Goal: Task Accomplishment & Management: Manage account settings

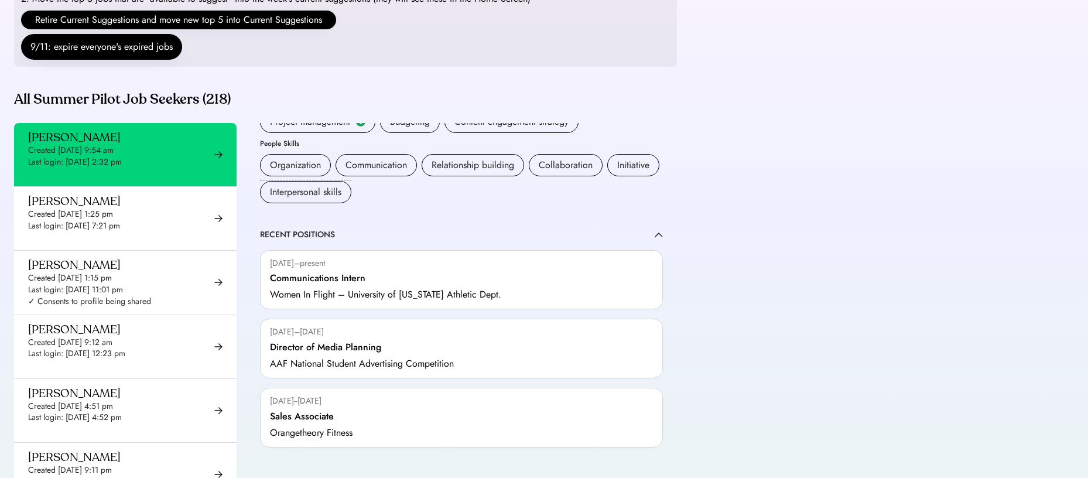
scroll to position [220, 0]
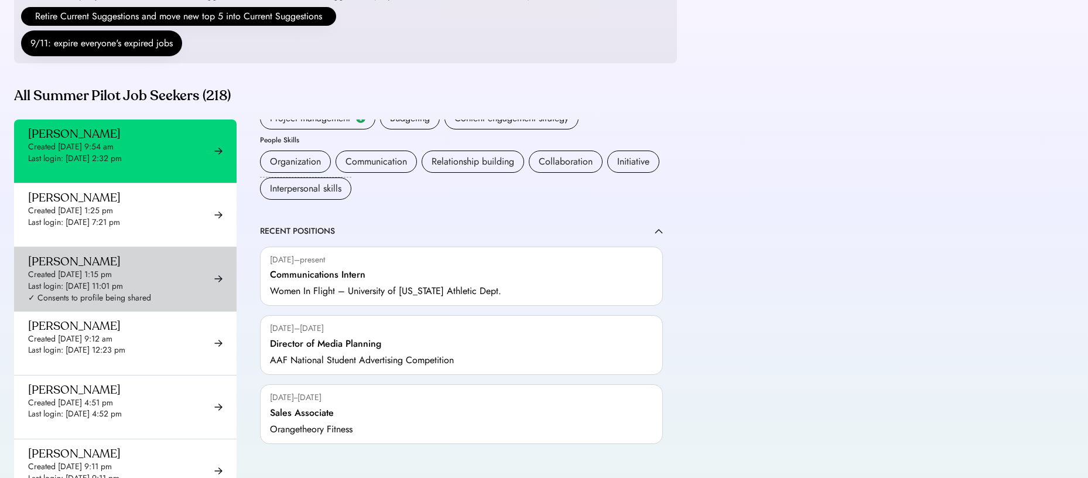
click at [143, 290] on div "Agnes Julienne Bautista Created May 9, 2025 1:15 pm Last login: Sep 20, 2025 11…" at bounding box center [89, 278] width 123 height 49
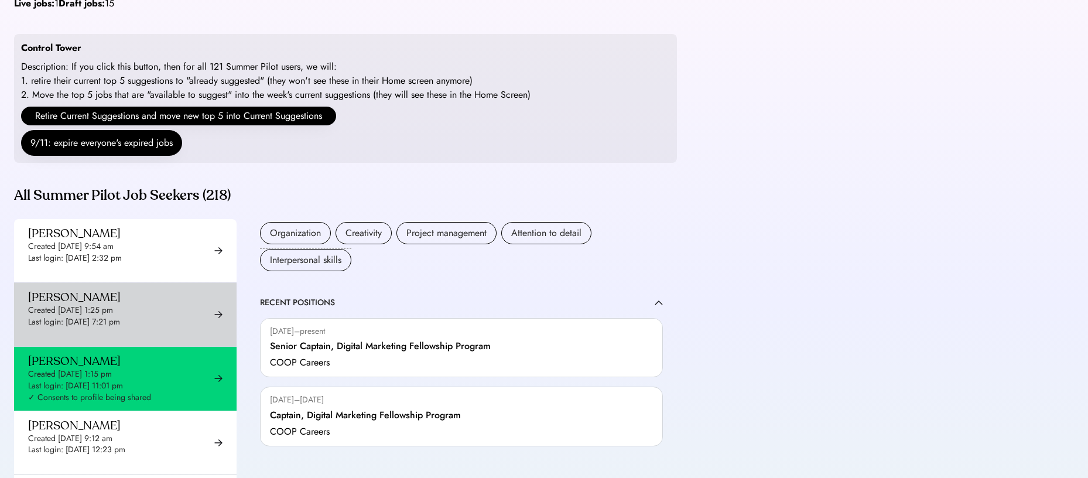
scroll to position [103, 0]
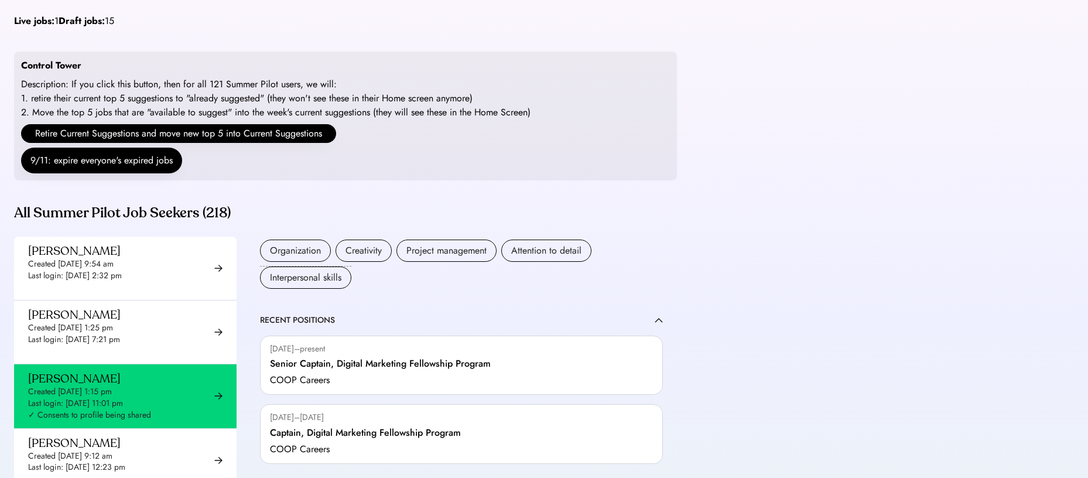
click at [149, 261] on div "Addie Peterson Created Jun 25, 2025 9:54 am Last login: Jul 9, 2025 2:32 pm ✓ C…" at bounding box center [89, 268] width 123 height 49
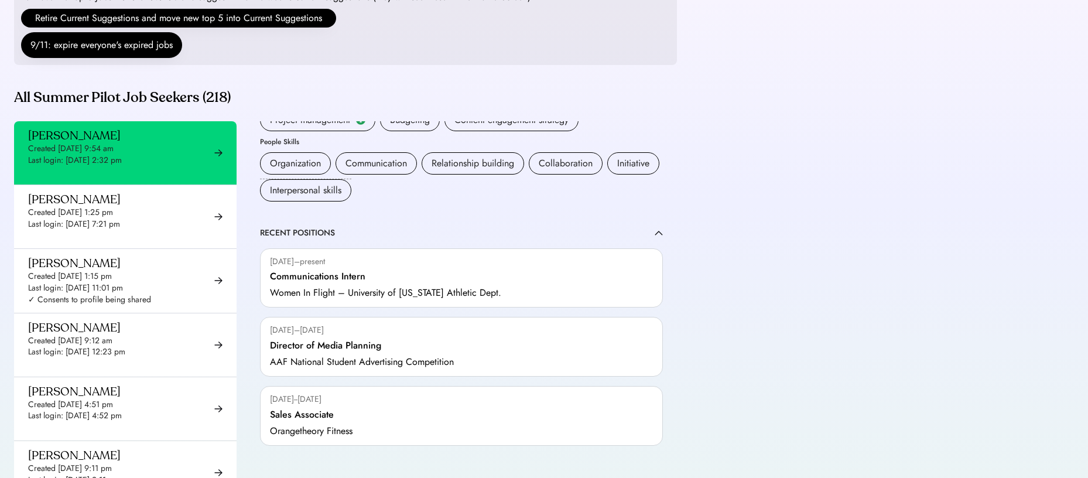
scroll to position [382, 0]
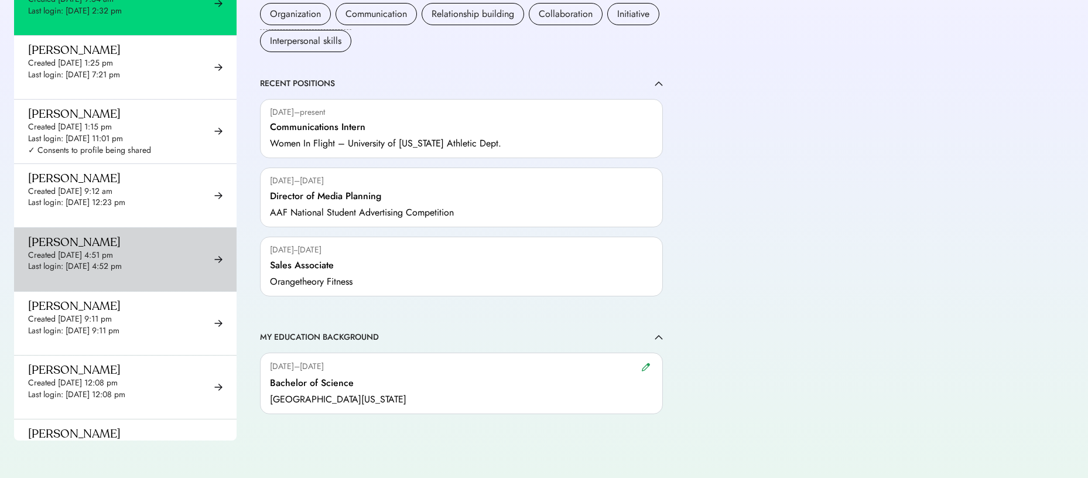
click at [154, 243] on div "[PERSON_NAME] Created [DATE] 4:51 pm Last login: [DATE] 4:52 pm ✓ Consents to p…" at bounding box center [125, 259] width 222 height 63
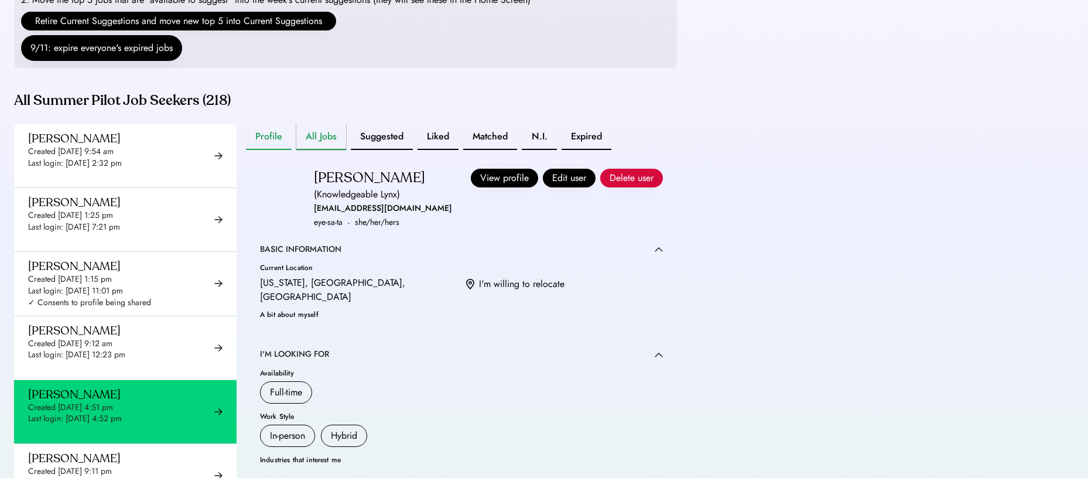
click at [333, 150] on button "All Jobs" at bounding box center [321, 137] width 50 height 26
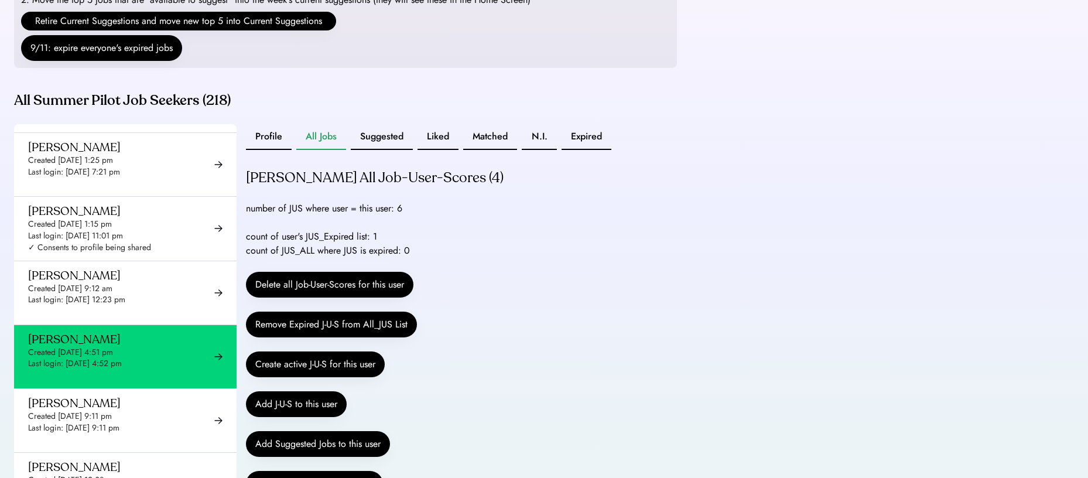
drag, startPoint x: 398, startPoint y: 222, endPoint x: 416, endPoint y: 222, distance: 17.6
drag, startPoint x: 472, startPoint y: 192, endPoint x: 518, endPoint y: 190, distance: 45.1
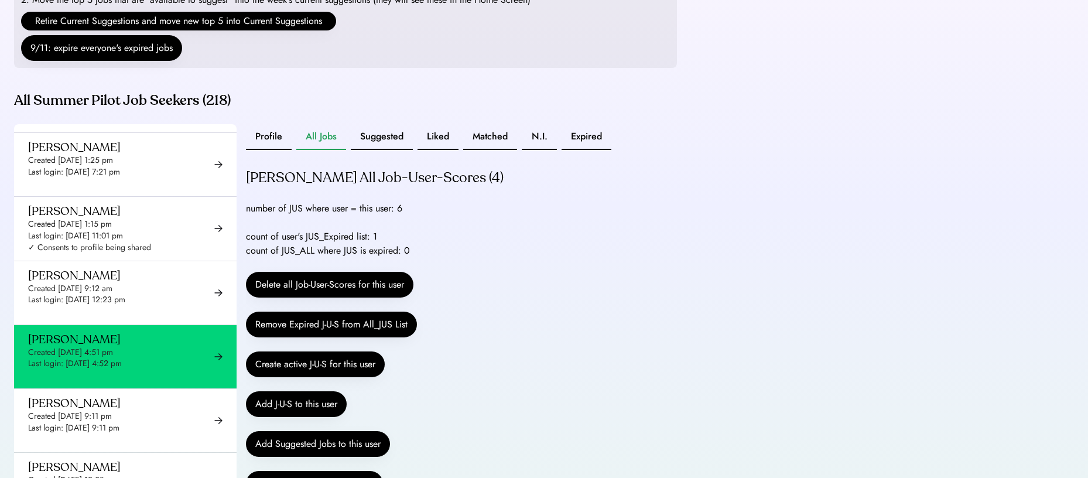
click at [386, 215] on div "number of JUS where user = this user: 6" at bounding box center [324, 208] width 156 height 14
click at [442, 150] on button "Liked" at bounding box center [437, 137] width 41 height 26
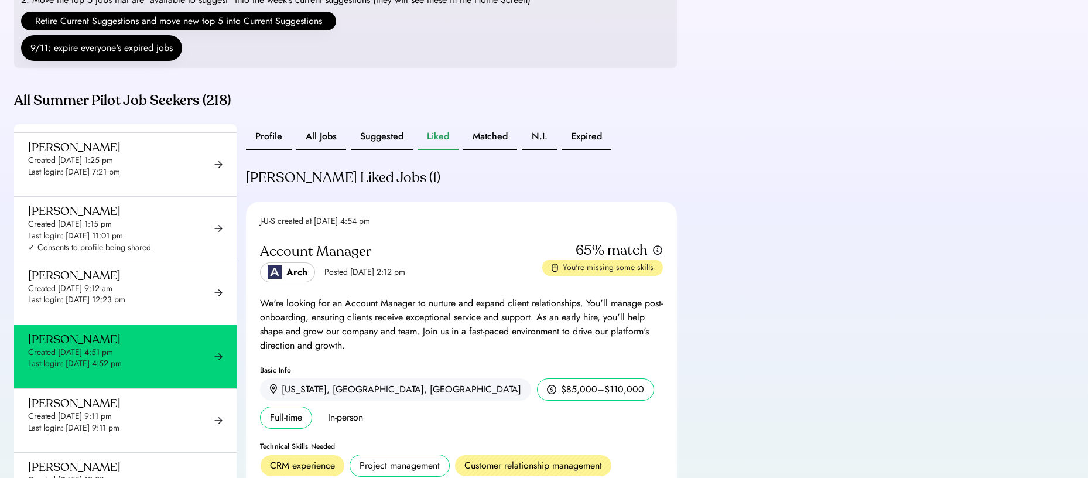
scroll to position [6, 0]
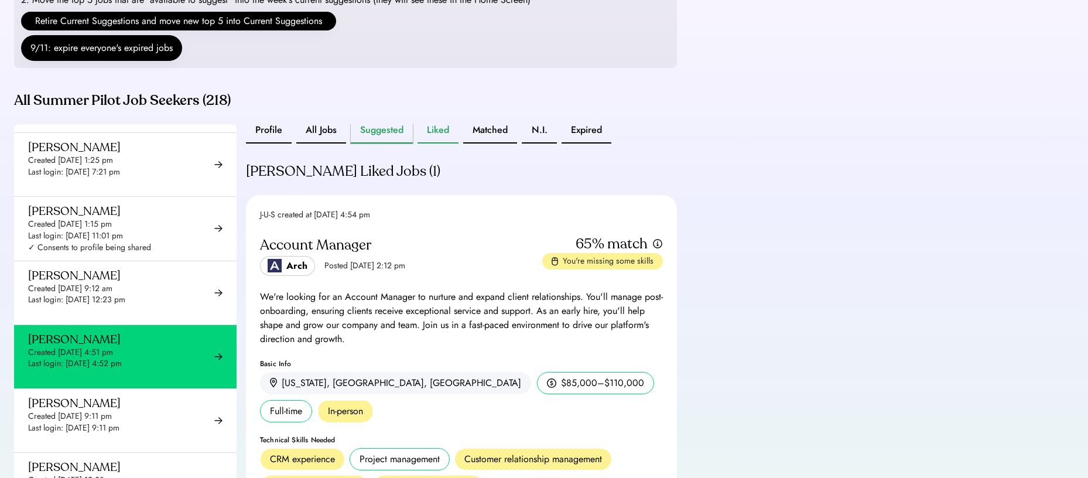
click at [378, 139] on button "Suggested" at bounding box center [382, 131] width 62 height 26
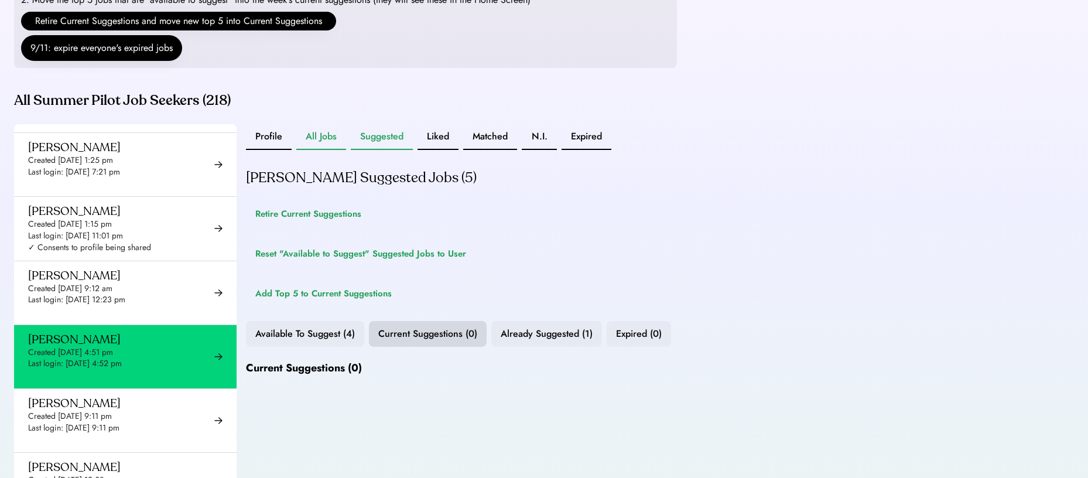
click at [305, 150] on button "All Jobs" at bounding box center [321, 137] width 50 height 26
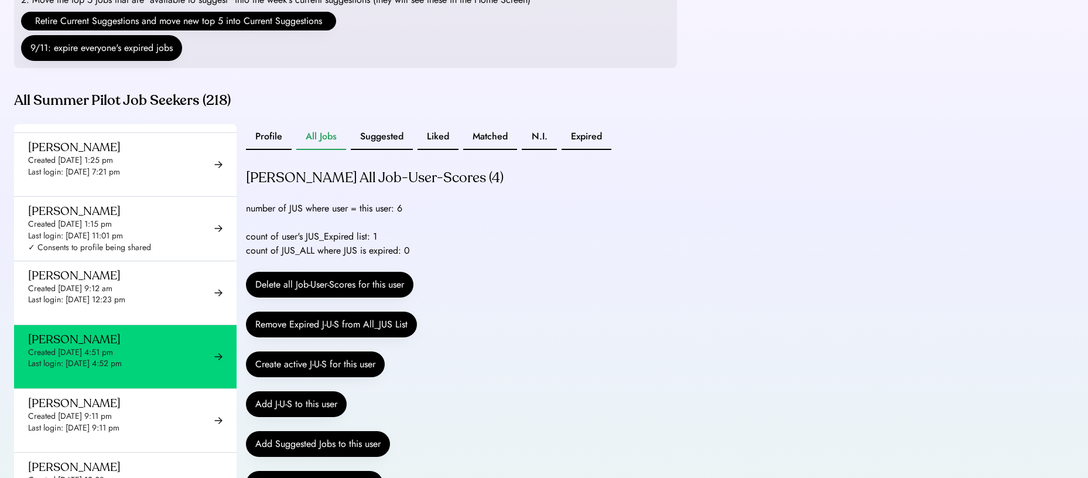
click at [440, 146] on button "Liked" at bounding box center [437, 137] width 41 height 26
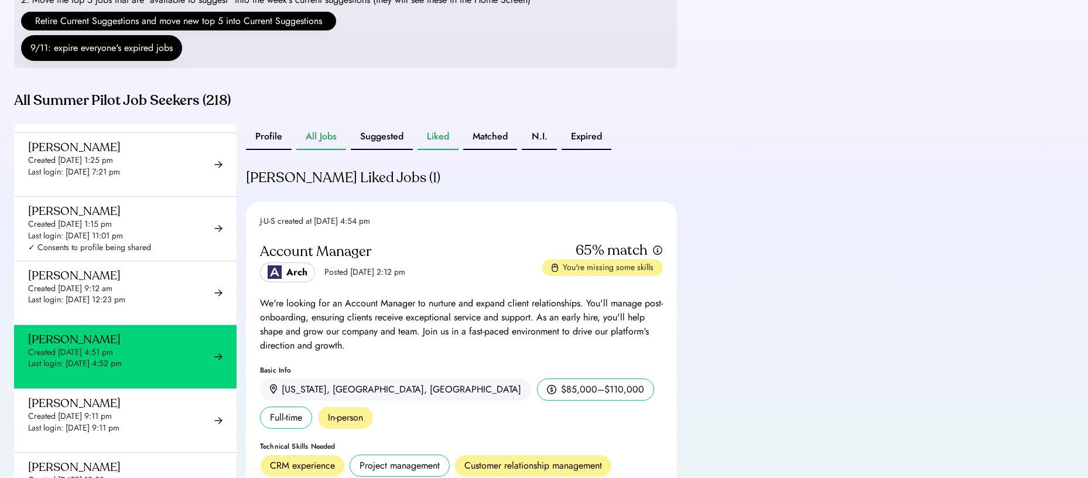
click at [321, 150] on button "All Jobs" at bounding box center [321, 137] width 50 height 26
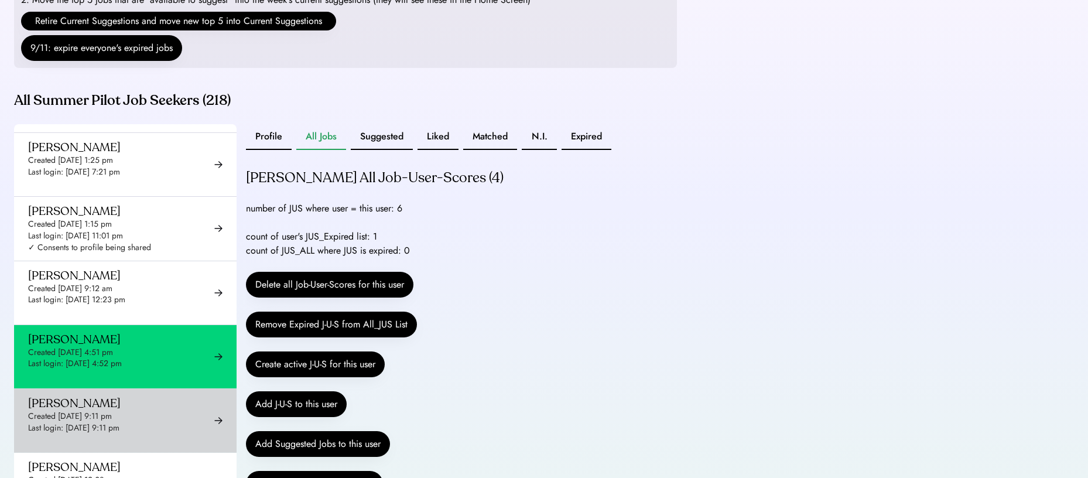
click at [152, 431] on div "[PERSON_NAME] Created [DATE] 9:11 pm Last login: [DATE] 9:11 pm ✓ Consents to p…" at bounding box center [125, 420] width 222 height 63
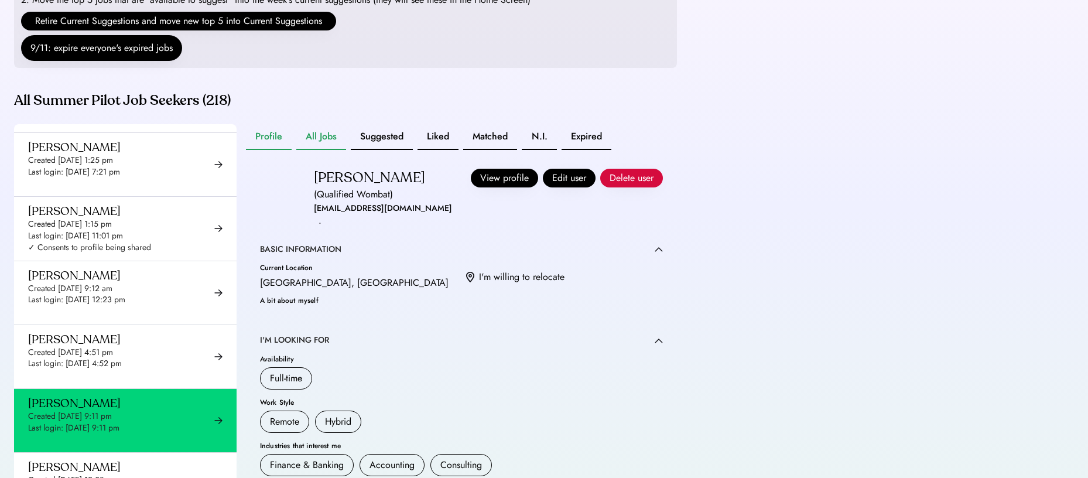
click at [336, 150] on button "All Jobs" at bounding box center [321, 137] width 50 height 26
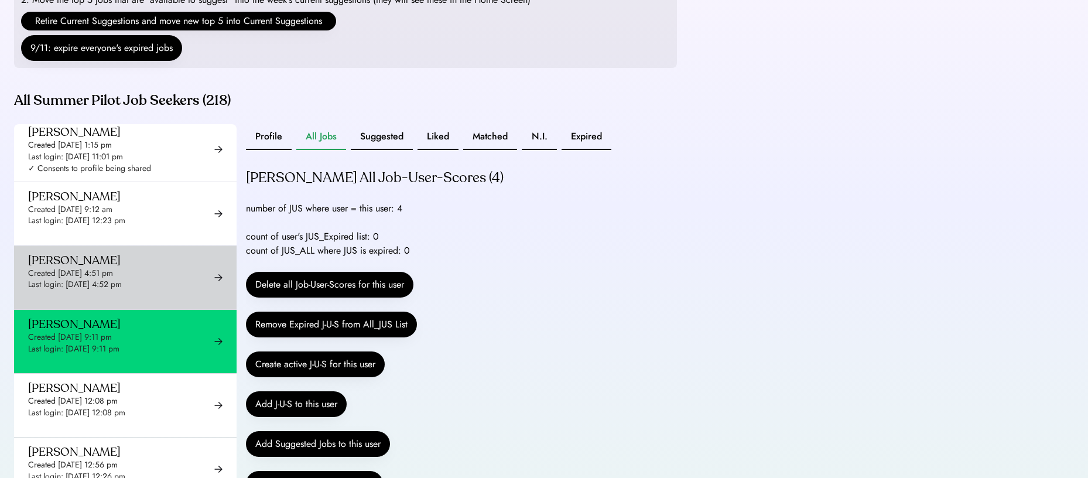
click at [139, 302] on div "[PERSON_NAME] Created [DATE] 4:51 pm Last login: [DATE] 4:52 pm ✓ Consents to p…" at bounding box center [89, 277] width 123 height 49
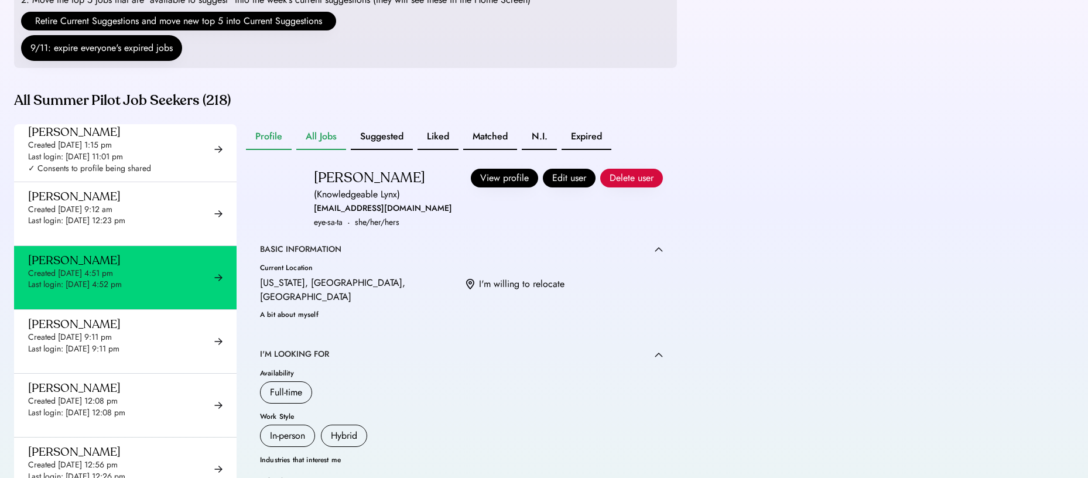
click at [303, 150] on button "All Jobs" at bounding box center [321, 137] width 50 height 26
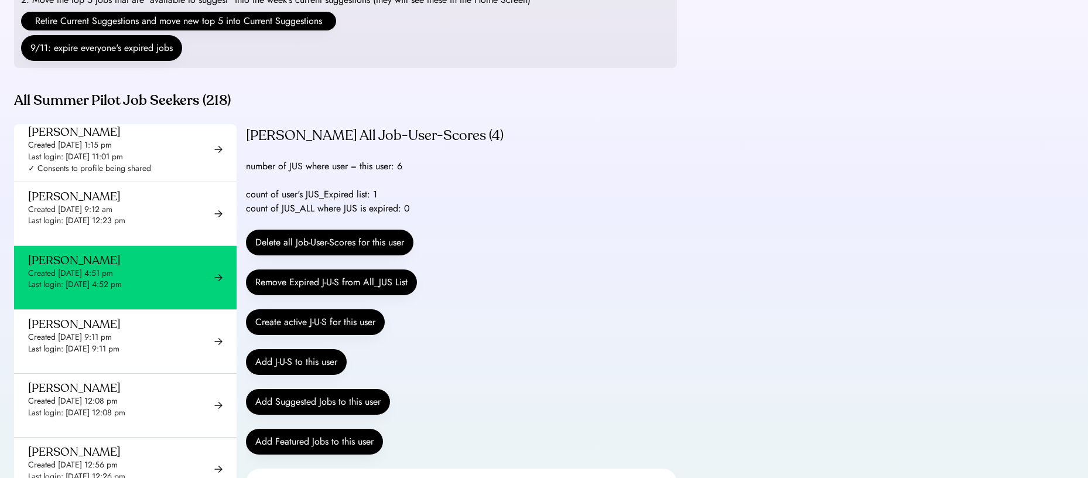
scroll to position [43, 0]
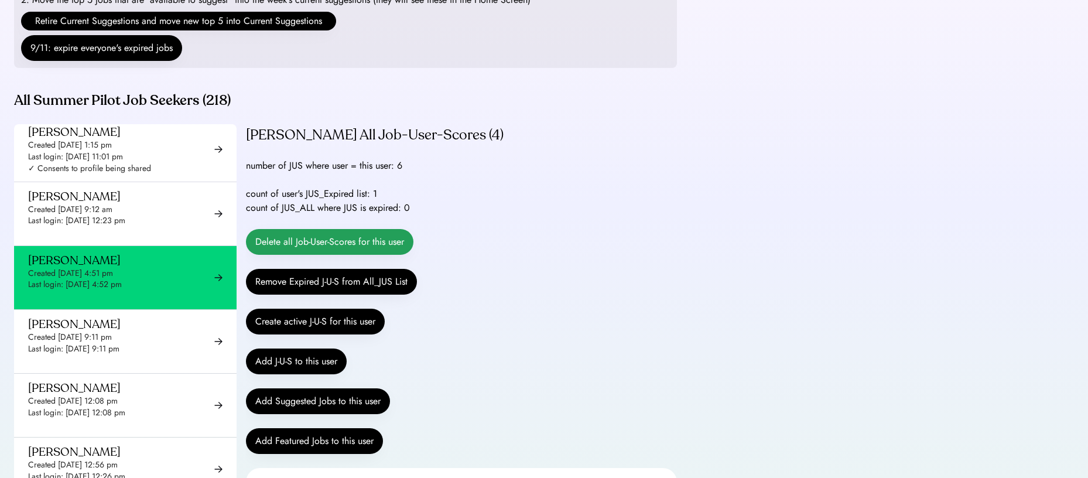
click at [333, 248] on button "Delete all Job-User-Scores for this user" at bounding box center [329, 242] width 167 height 26
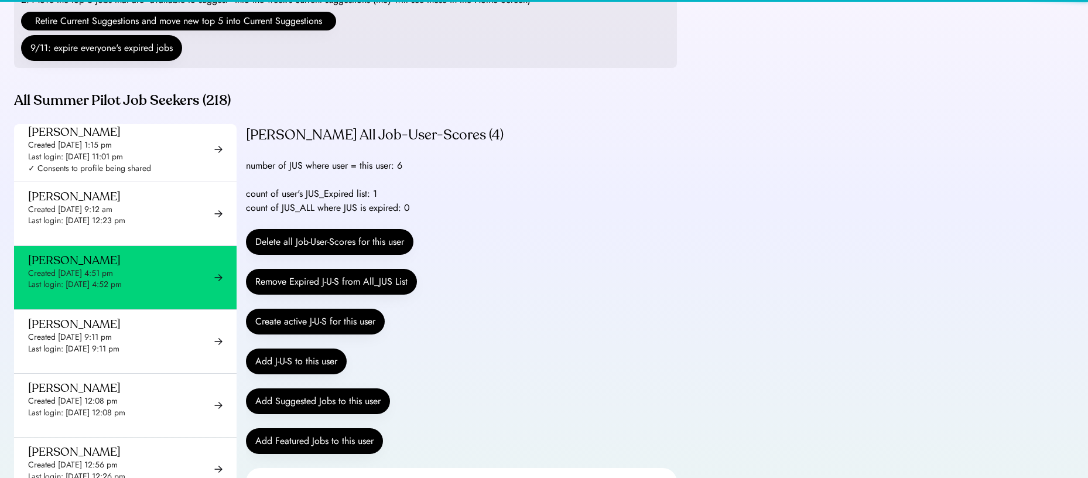
scroll to position [0, 0]
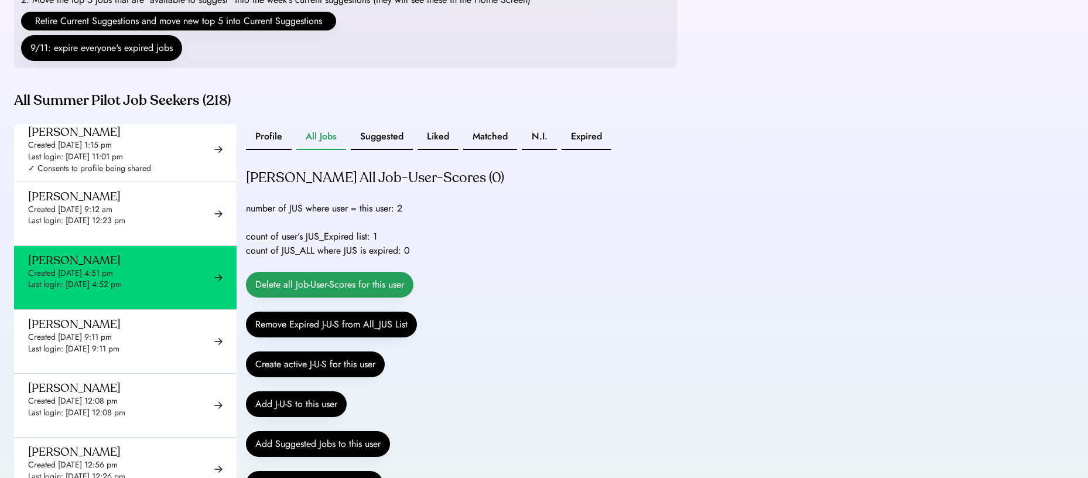
click at [324, 293] on button "Delete all Job-User-Scores for this user" at bounding box center [329, 285] width 167 height 26
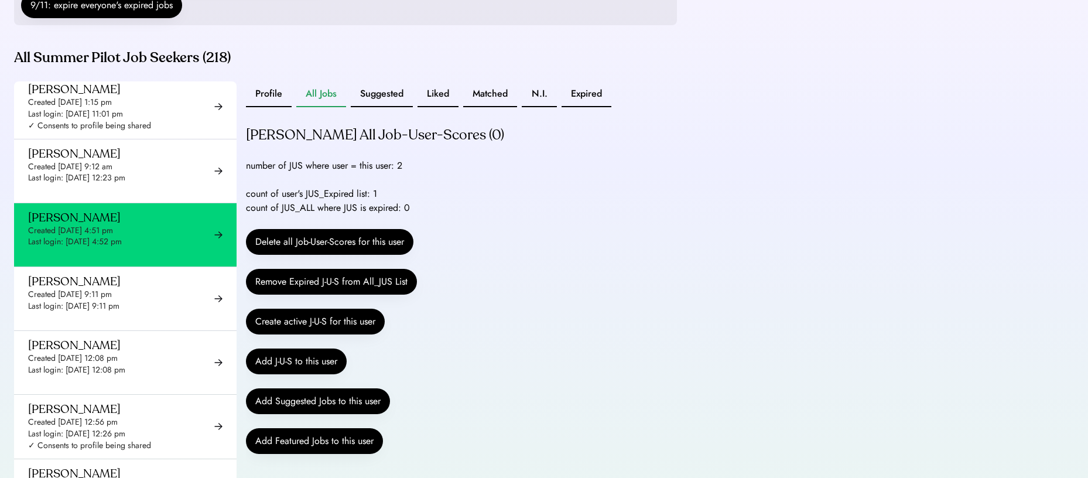
scroll to position [259, 0]
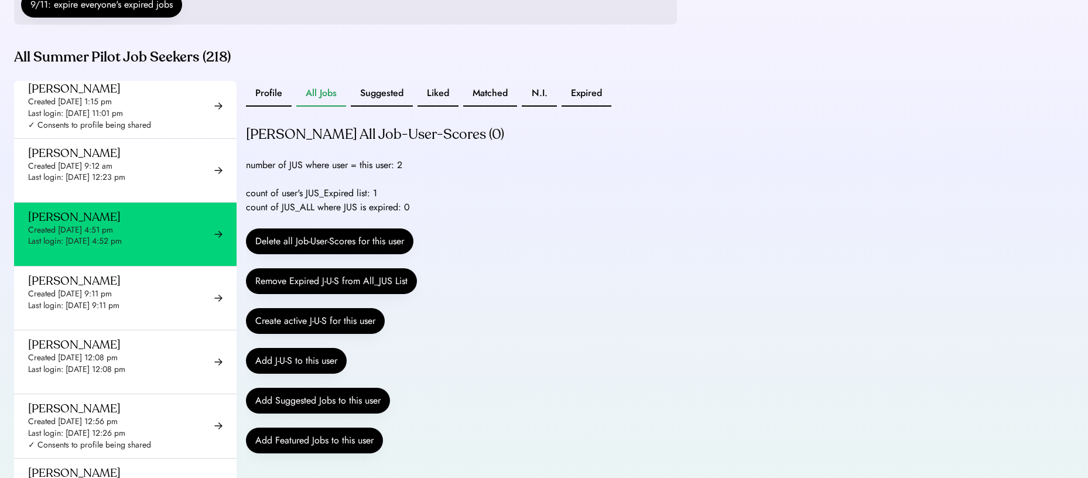
drag, startPoint x: 402, startPoint y: 181, endPoint x: 409, endPoint y: 181, distance: 7.0
click at [409, 181] on div "Aissata Diallo's All Job-User-Scores (0) number of JUS where user = this user: …" at bounding box center [461, 296] width 431 height 342
click at [401, 172] on div "number of JUS where user = this user: 2" at bounding box center [324, 165] width 156 height 14
click at [400, 172] on div "number of JUS where user = this user: 2" at bounding box center [324, 165] width 156 height 14
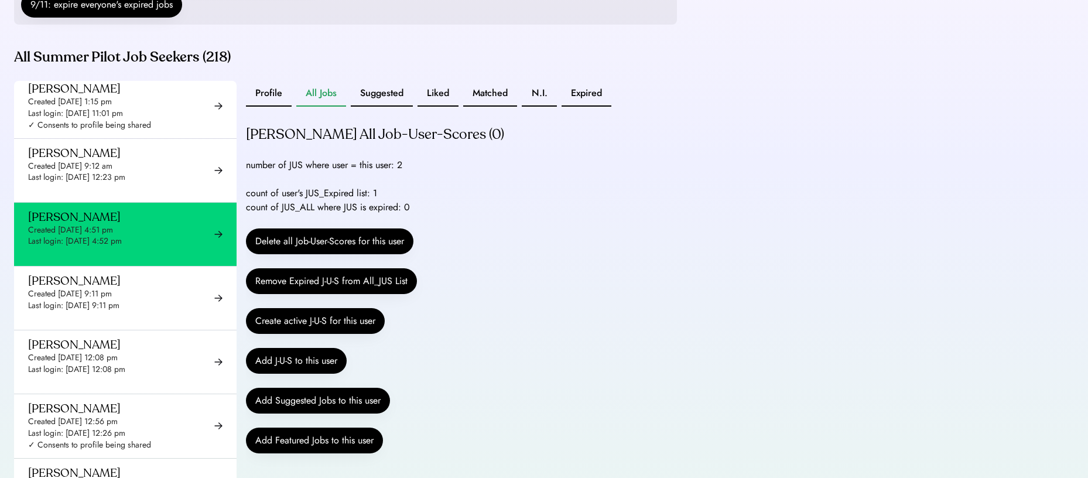
click at [377, 209] on div "count of user's JUS_Expired list: 1 count of JUS_ALL where JUS is expired: 0" at bounding box center [328, 200] width 164 height 28
click at [400, 193] on div "Aissata Diallo's All Job-User-Scores (0) number of JUS where user = this user: …" at bounding box center [461, 296] width 431 height 342
click at [400, 172] on div "number of JUS where user = this user: 2" at bounding box center [324, 165] width 156 height 14
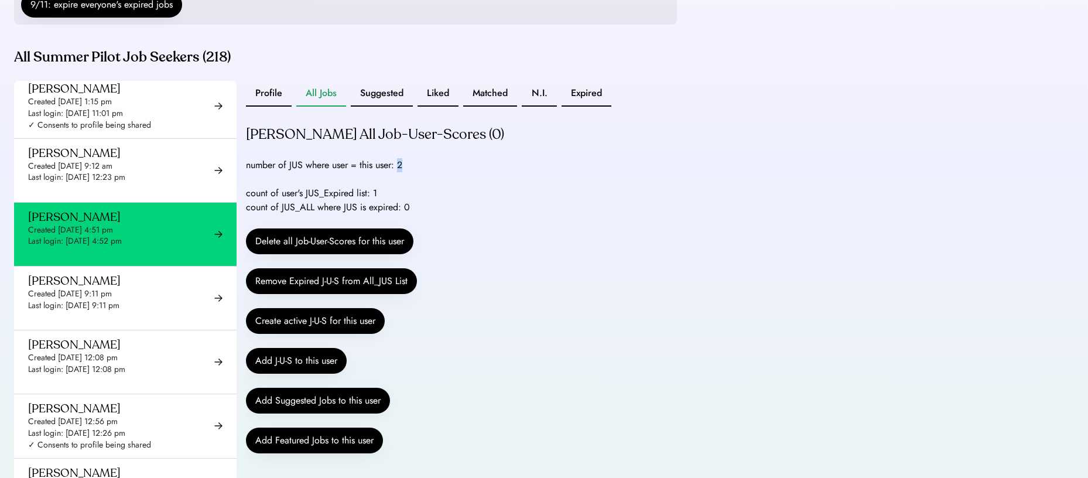
click at [400, 172] on div "number of JUS where user = this user: 2" at bounding box center [324, 165] width 156 height 14
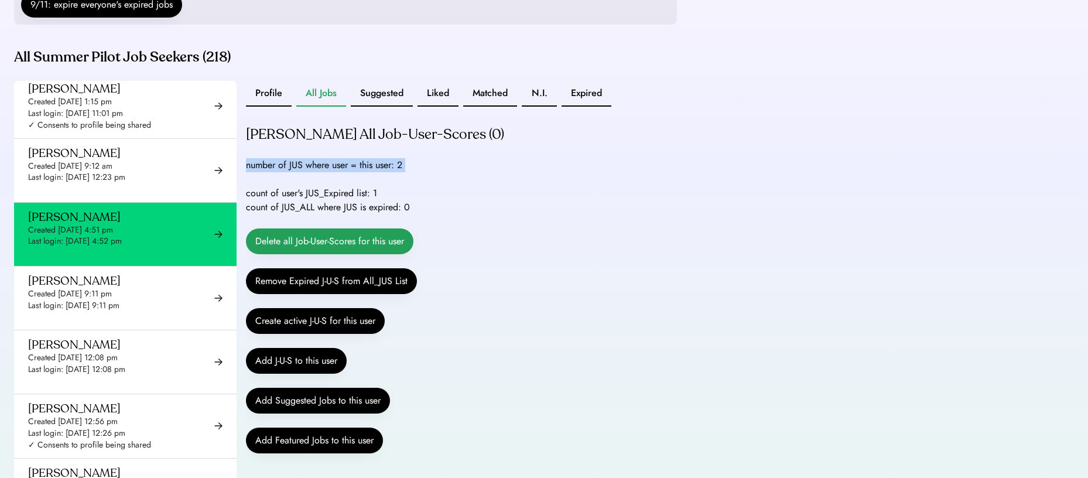
click at [361, 254] on button "Delete all Job-User-Scores for this user" at bounding box center [329, 241] width 167 height 26
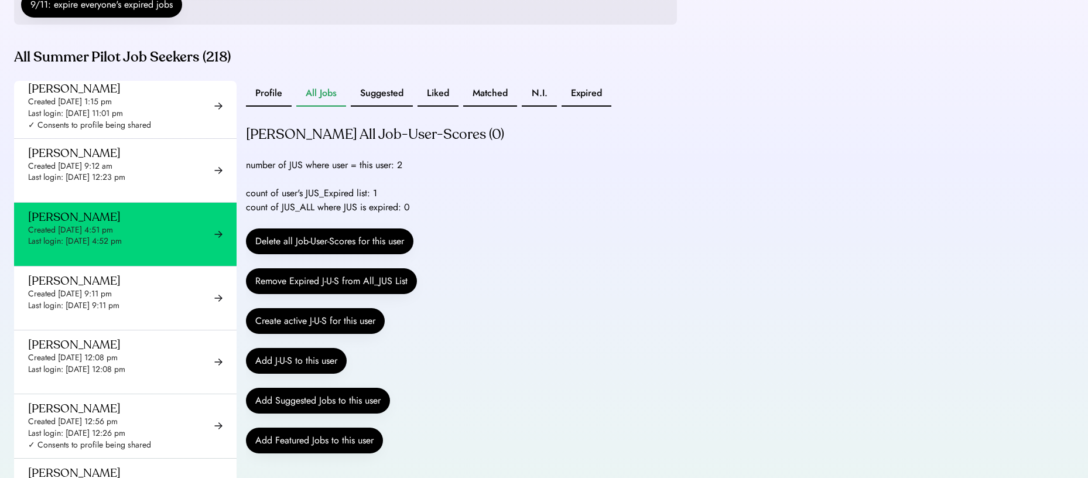
click at [377, 208] on div "count of user's JUS_Expired list: 1 count of JUS_ALL where JUS is expired: 0" at bounding box center [328, 200] width 164 height 28
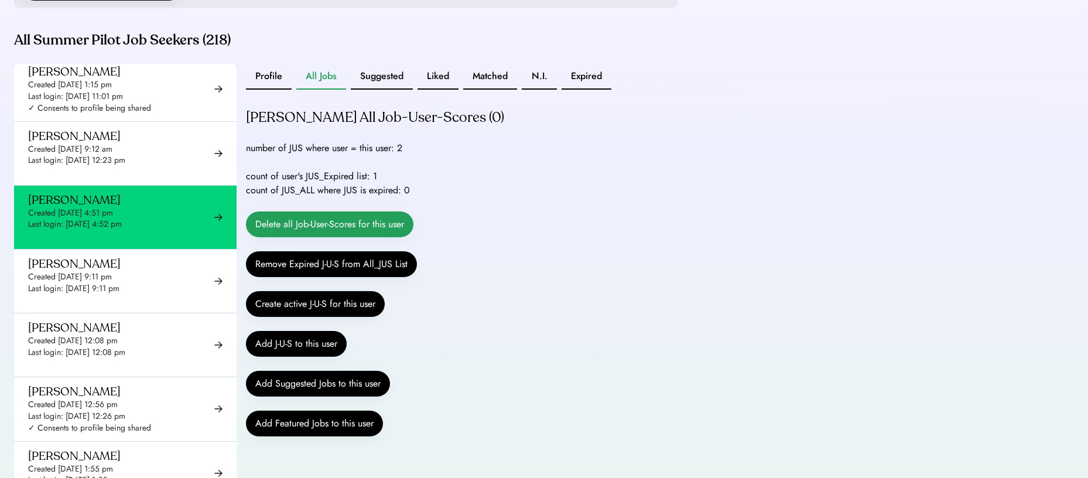
scroll to position [247, 0]
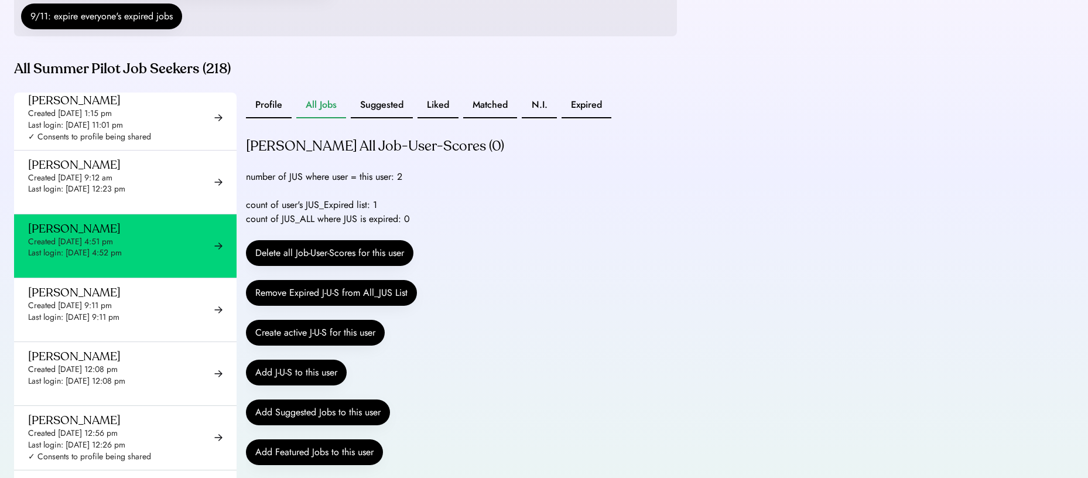
click at [362, 209] on div "Aissata Diallo's All Job-User-Scores (0) number of JUS where user = this user: …" at bounding box center [461, 308] width 431 height 342
click at [362, 219] on div "count of user's JUS_Expired list: 1 count of JUS_ALL where JUS is expired: 0" at bounding box center [328, 212] width 164 height 28
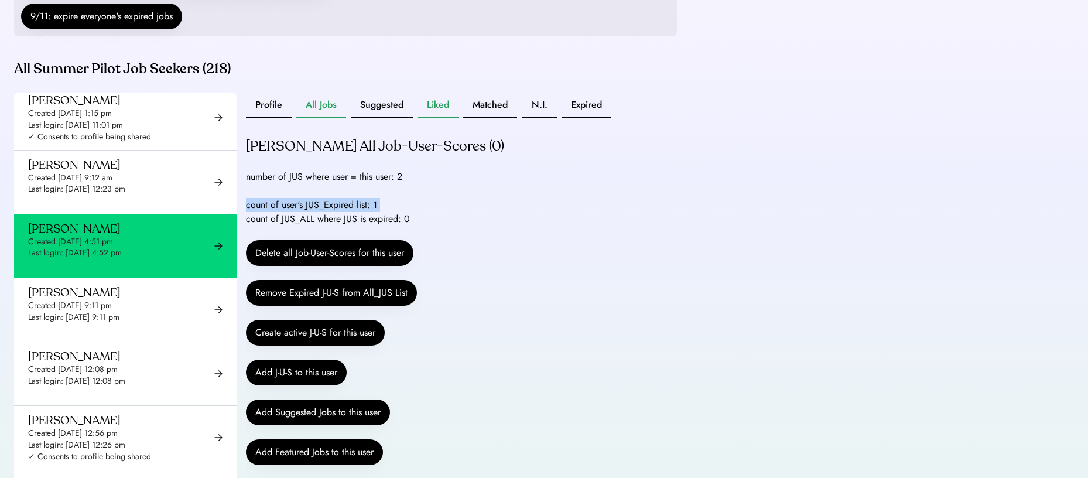
click at [454, 118] on button "Liked" at bounding box center [437, 106] width 41 height 26
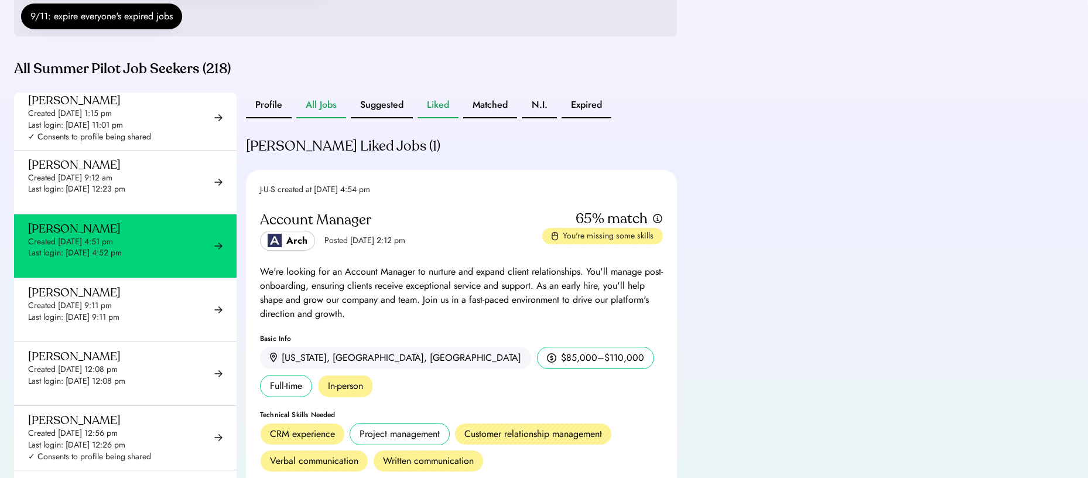
click at [331, 118] on button "All Jobs" at bounding box center [321, 106] width 50 height 26
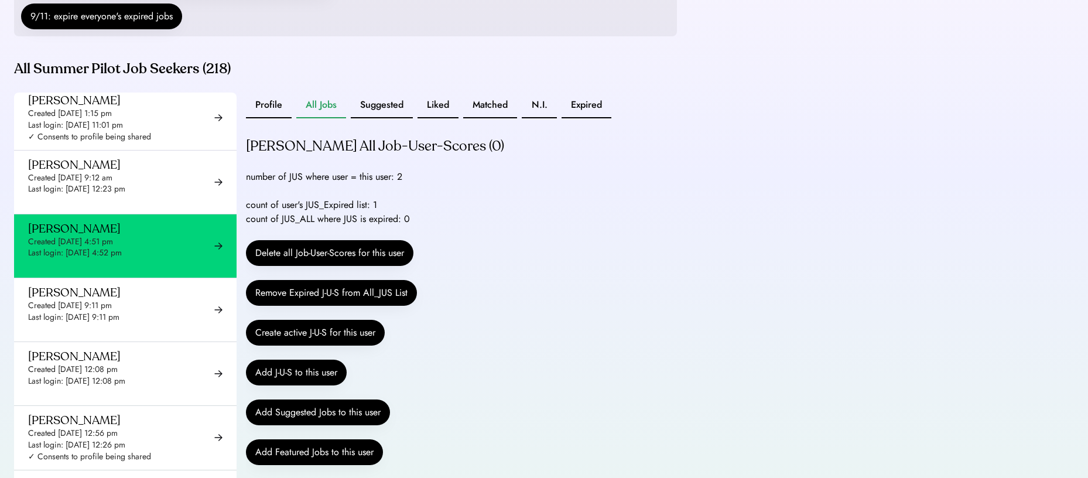
click at [383, 184] on div "number of JUS where user = this user: 2" at bounding box center [324, 177] width 156 height 14
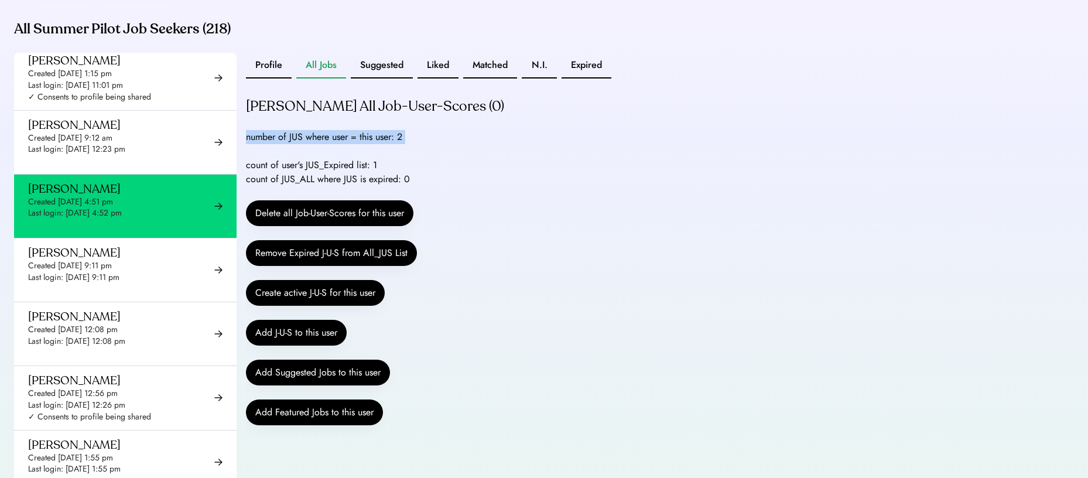
scroll to position [287, 0]
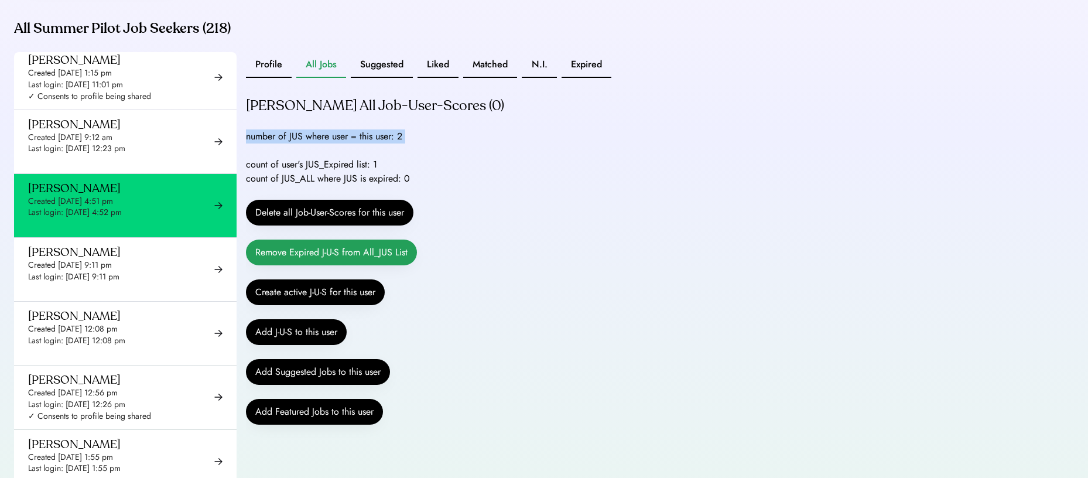
click at [341, 265] on button "Remove Expired J-U-S from All_JUS List" at bounding box center [331, 252] width 171 height 26
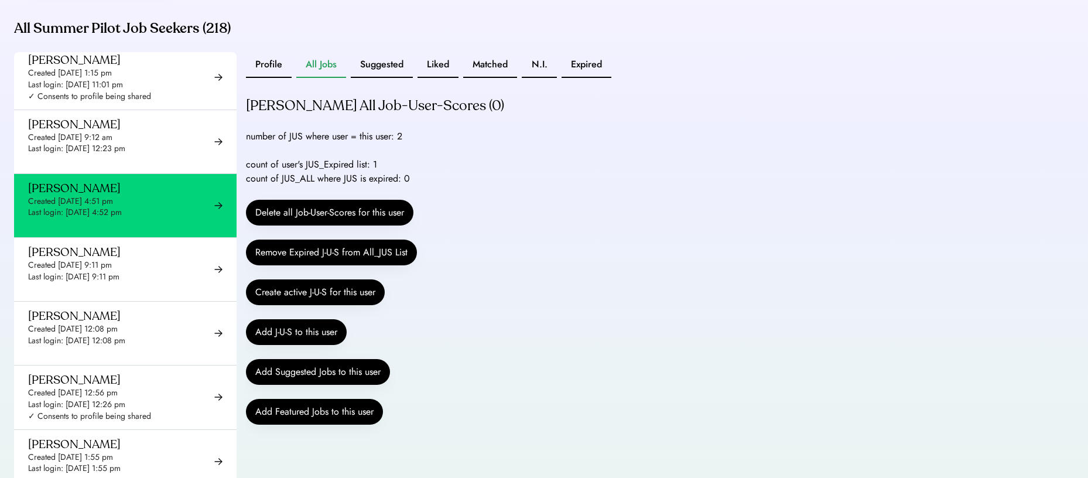
click at [459, 219] on div "Aissata Diallo's All Job-User-Scores (0) number of JUS where user = this user: …" at bounding box center [461, 268] width 431 height 342
click at [326, 293] on button "Create active J-U-S for this user" at bounding box center [315, 292] width 139 height 26
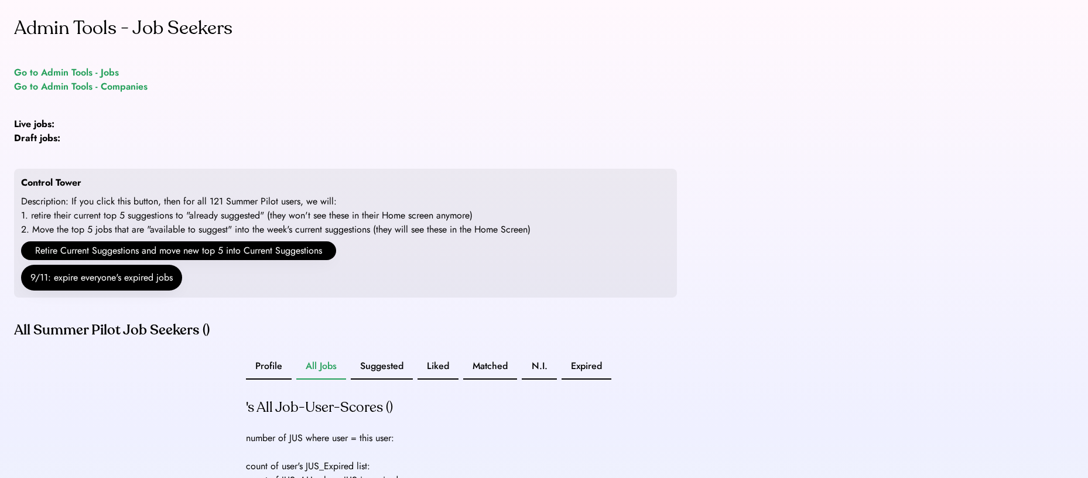
scroll to position [287, 0]
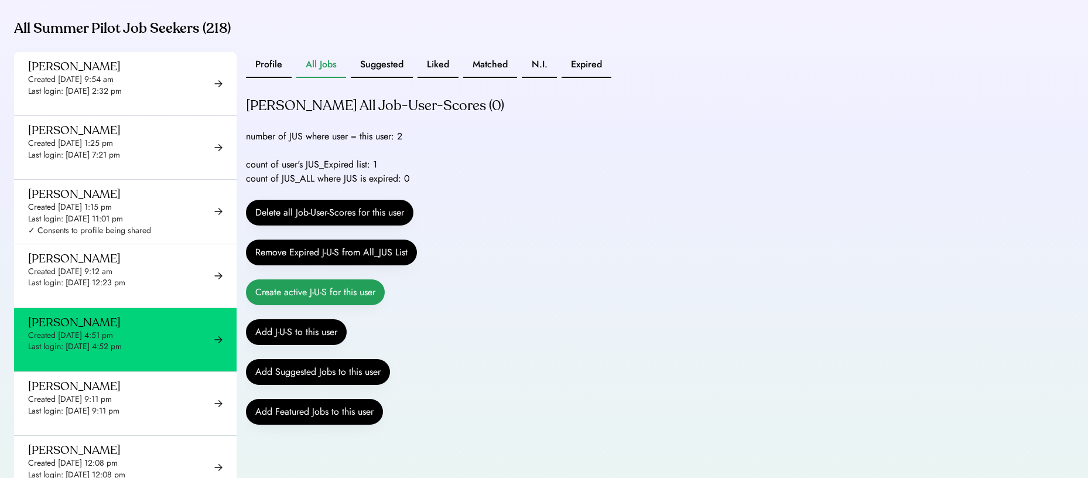
click at [281, 298] on button "Create active J-U-S for this user" at bounding box center [315, 292] width 139 height 26
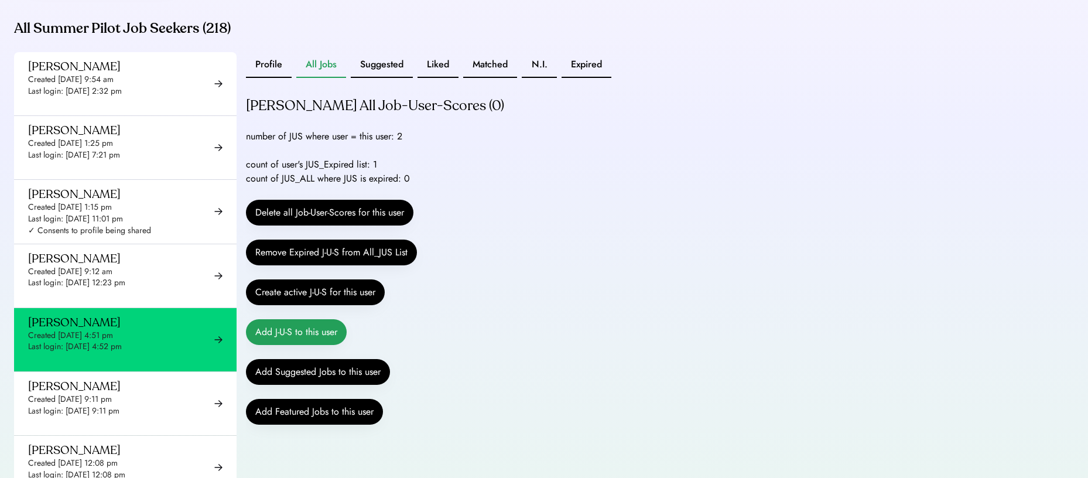
click at [273, 345] on button "Add J-U-S to this user" at bounding box center [296, 332] width 101 height 26
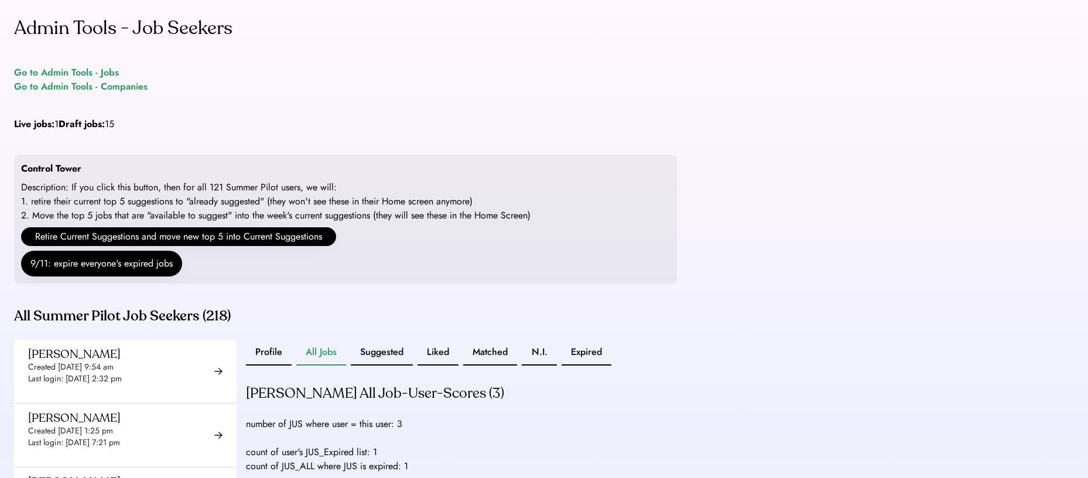
scroll to position [326, 0]
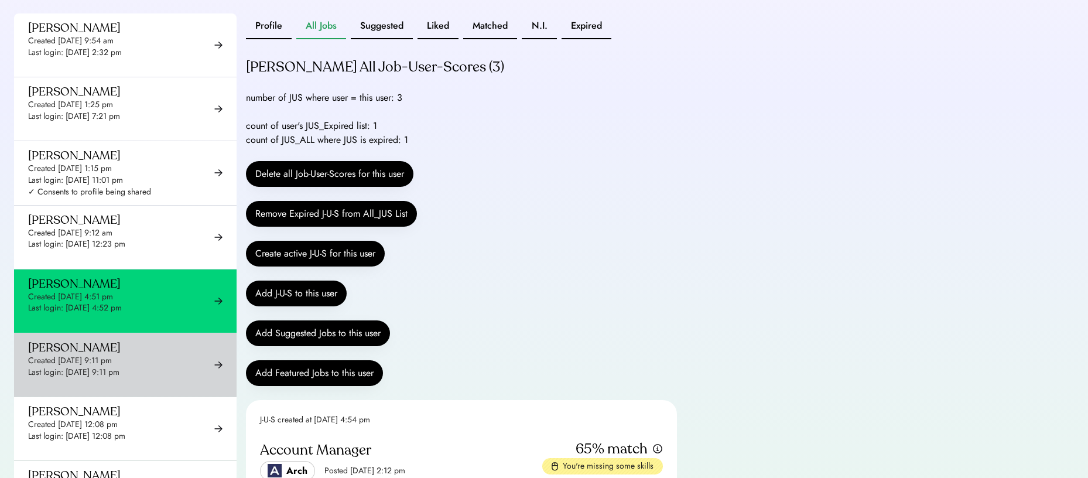
click at [167, 369] on div "[PERSON_NAME] Created [DATE] 9:11 pm Last login: [DATE] 9:11 pm ✓ Consents to p…" at bounding box center [125, 364] width 222 height 63
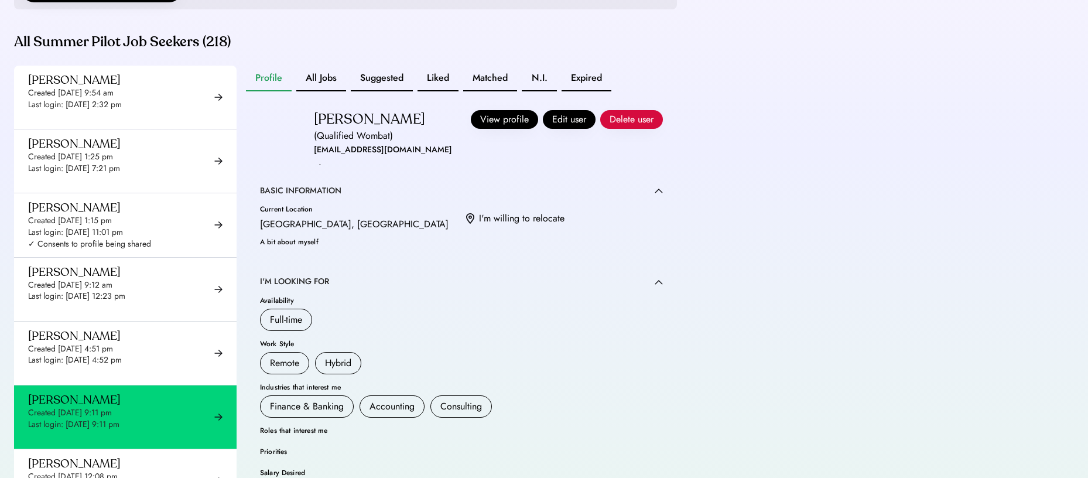
scroll to position [134, 0]
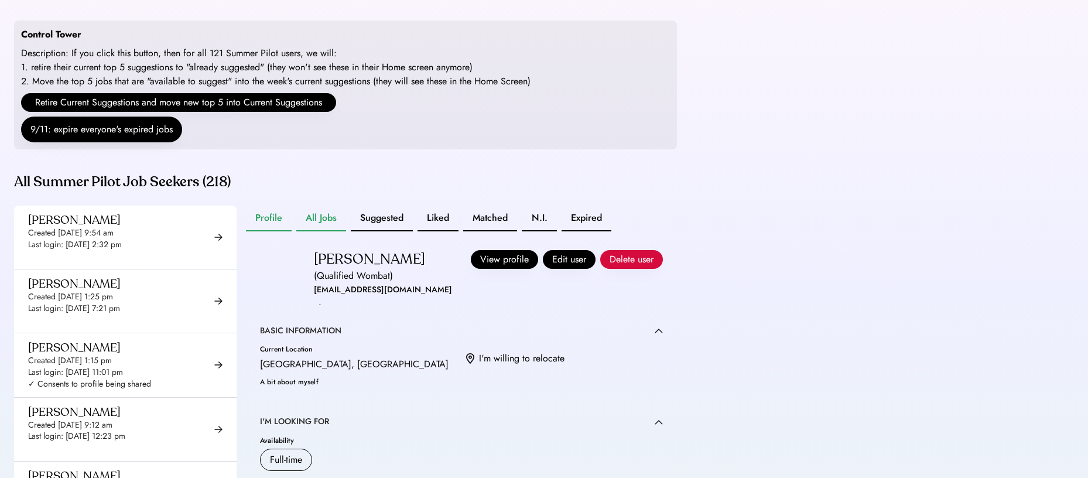
click at [312, 224] on button "All Jobs" at bounding box center [321, 218] width 50 height 26
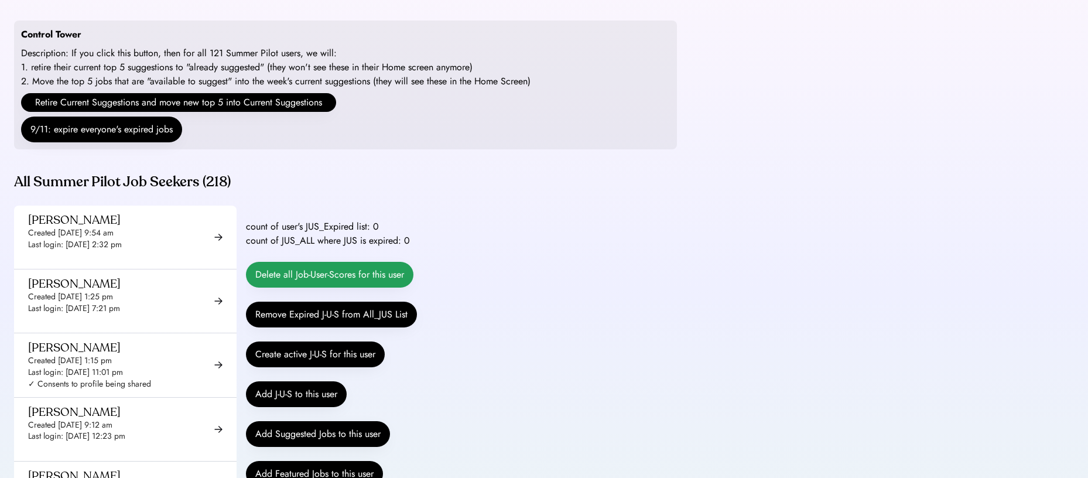
click at [326, 287] on button "Delete all Job-User-Scores for this user" at bounding box center [329, 275] width 167 height 26
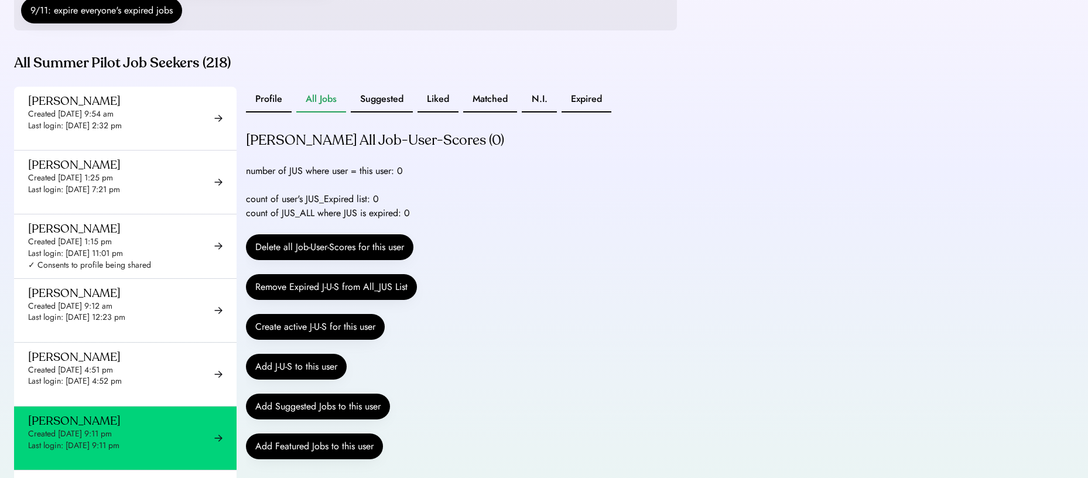
scroll to position [272, 0]
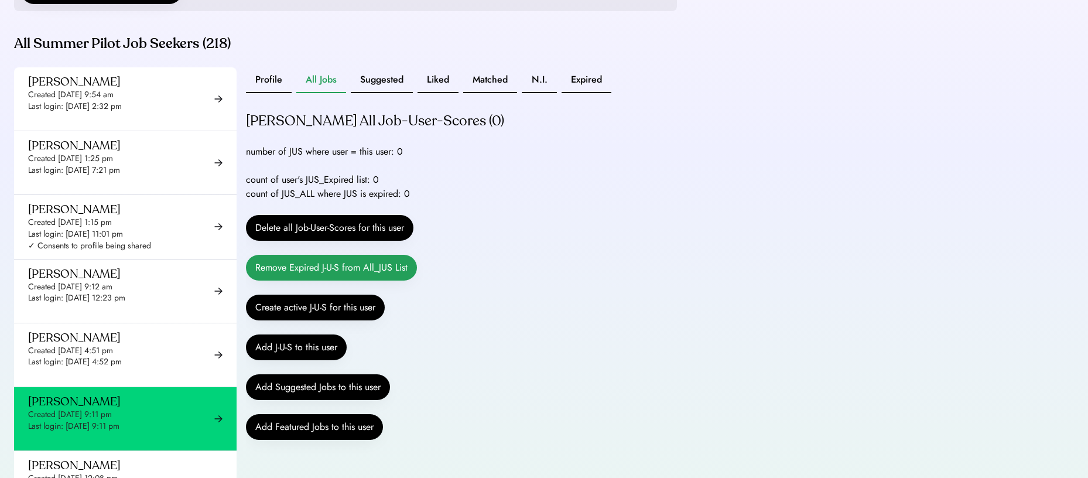
click at [388, 278] on button "Remove Expired J-U-S from All_JUS List" at bounding box center [331, 268] width 171 height 26
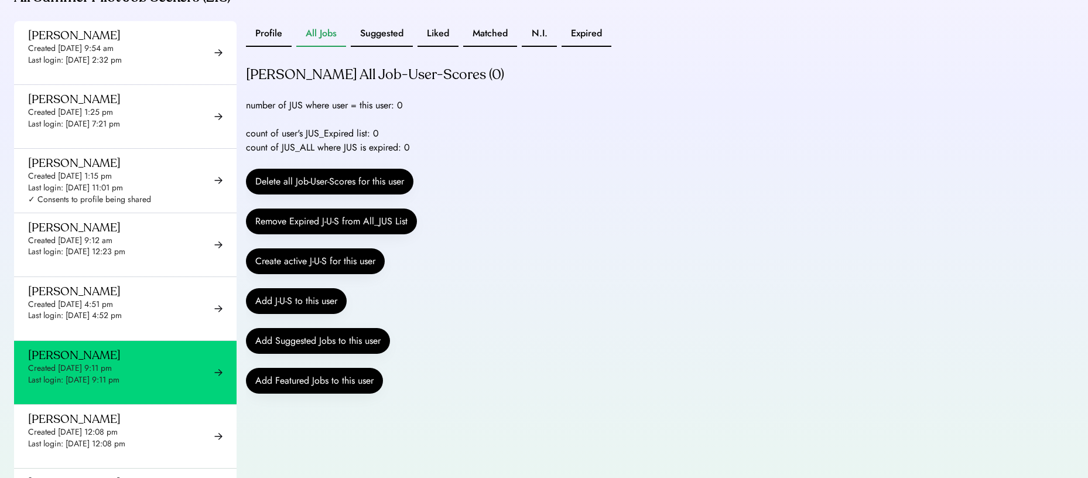
scroll to position [319, 0]
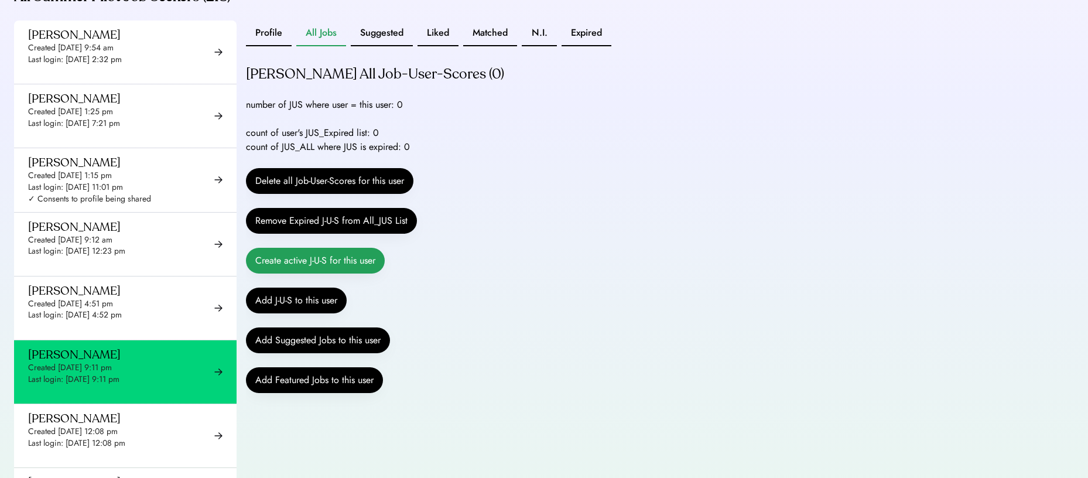
click at [355, 273] on button "Create active J-U-S for this user" at bounding box center [315, 261] width 139 height 26
click at [317, 313] on button "Add J-U-S to this user" at bounding box center [296, 300] width 101 height 26
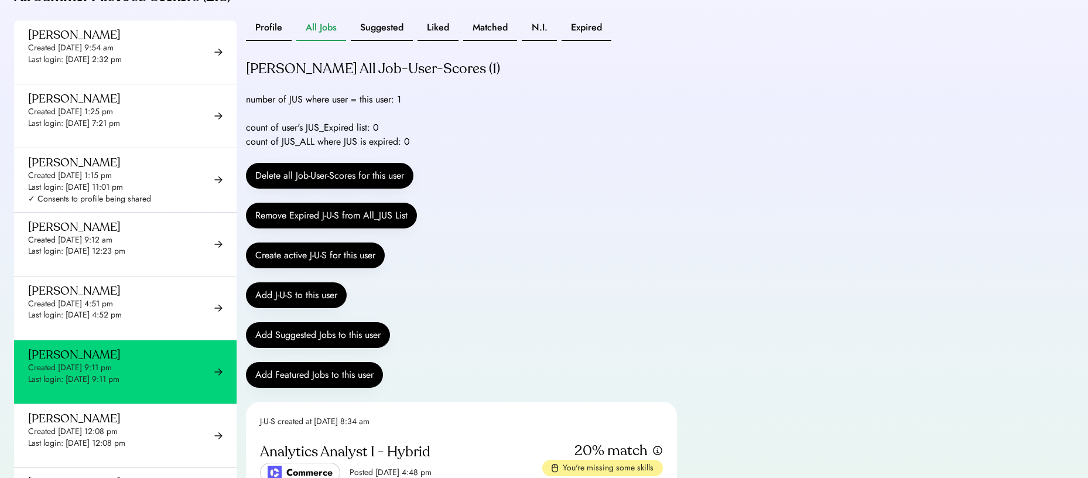
scroll to position [0, 0]
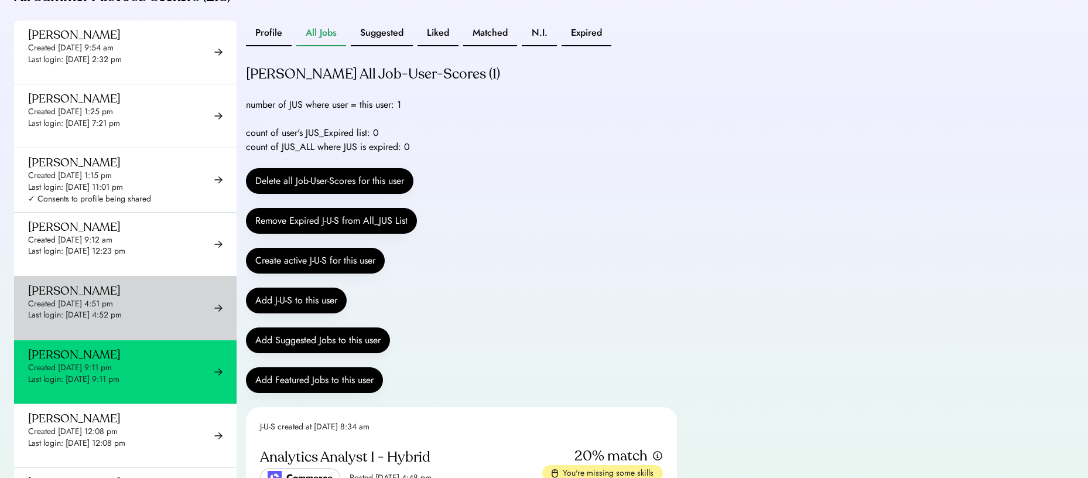
click at [104, 310] on div "[PERSON_NAME] Created [DATE] 4:51 pm Last login: [DATE] 4:52 pm ✓ Consents to p…" at bounding box center [89, 307] width 123 height 49
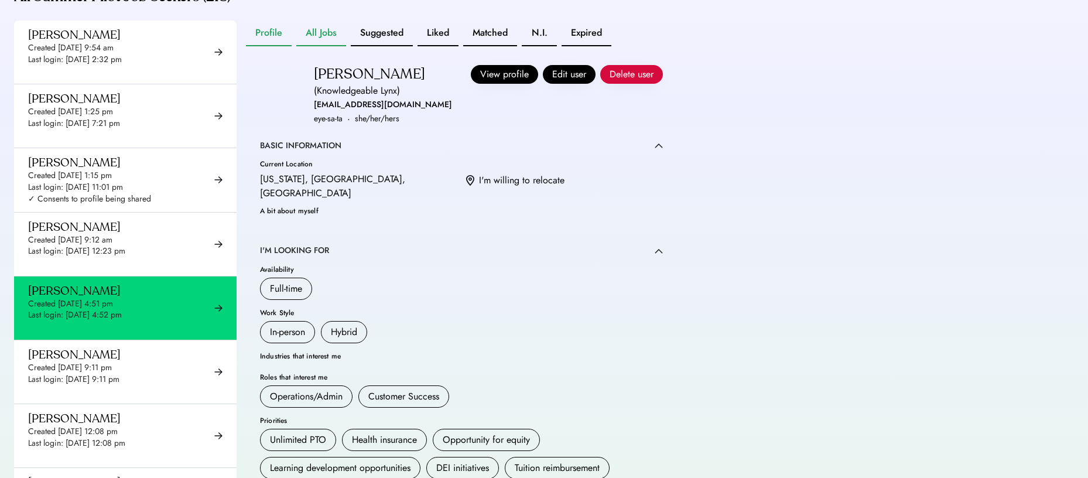
click at [307, 46] on button "All Jobs" at bounding box center [321, 33] width 50 height 26
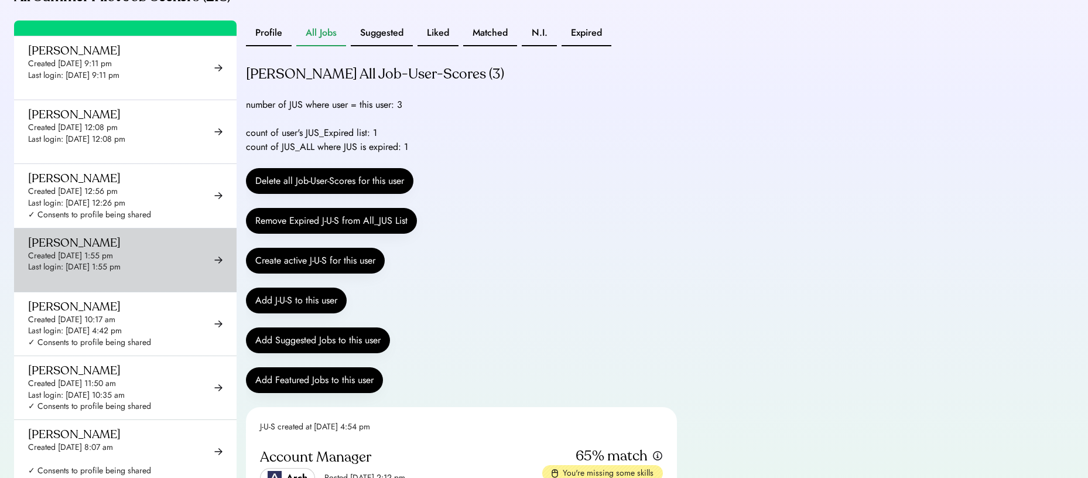
scroll to position [312, 0]
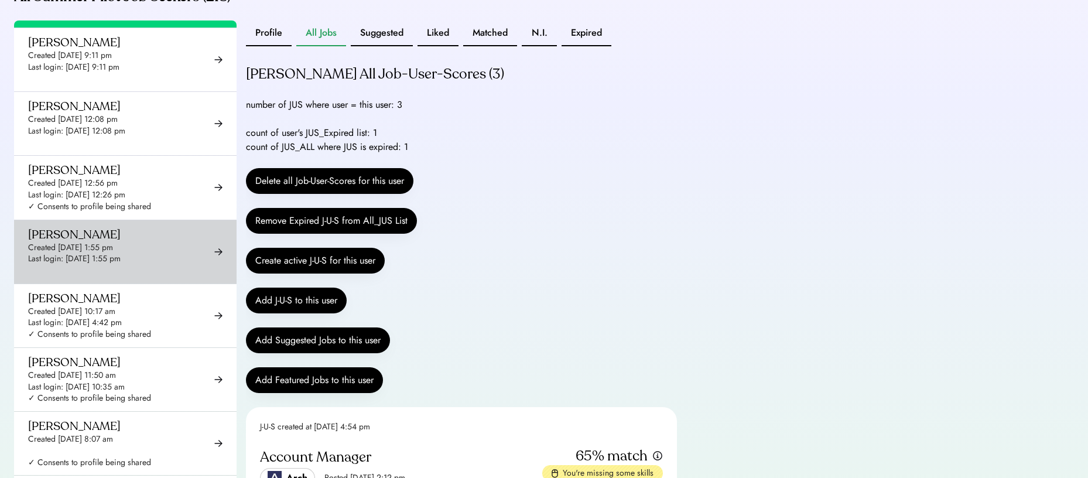
click at [170, 244] on div "[PERSON_NAME] Created [DATE] 1:55 pm Last login: [DATE] 1:55 pm ✓ Consents to p…" at bounding box center [125, 251] width 222 height 63
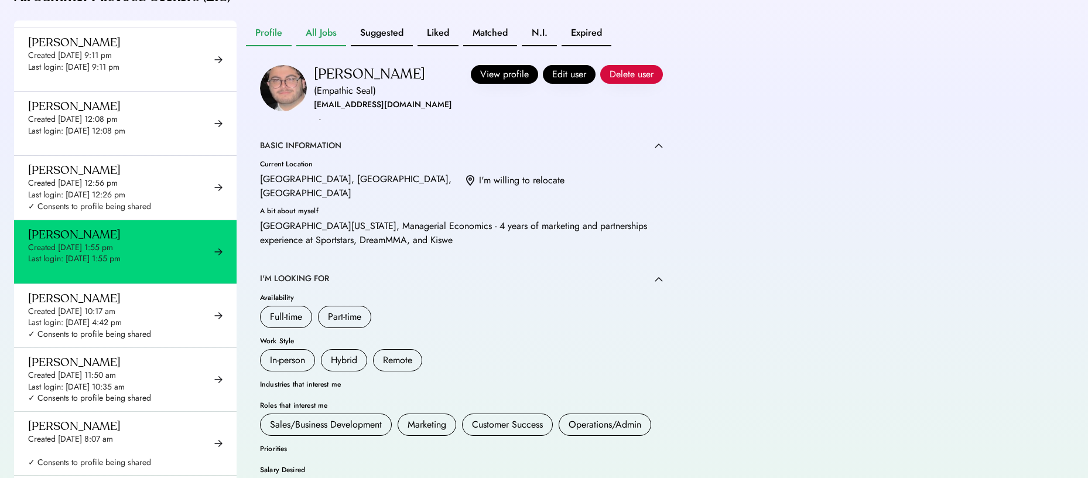
click at [329, 46] on button "All Jobs" at bounding box center [321, 33] width 50 height 26
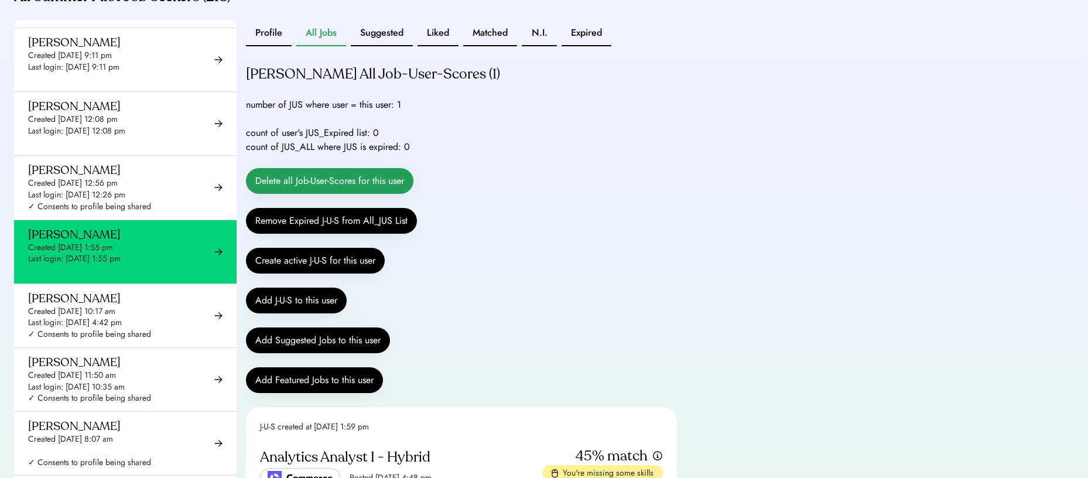
click at [335, 194] on button "Delete all Job-User-Scores for this user" at bounding box center [329, 181] width 167 height 26
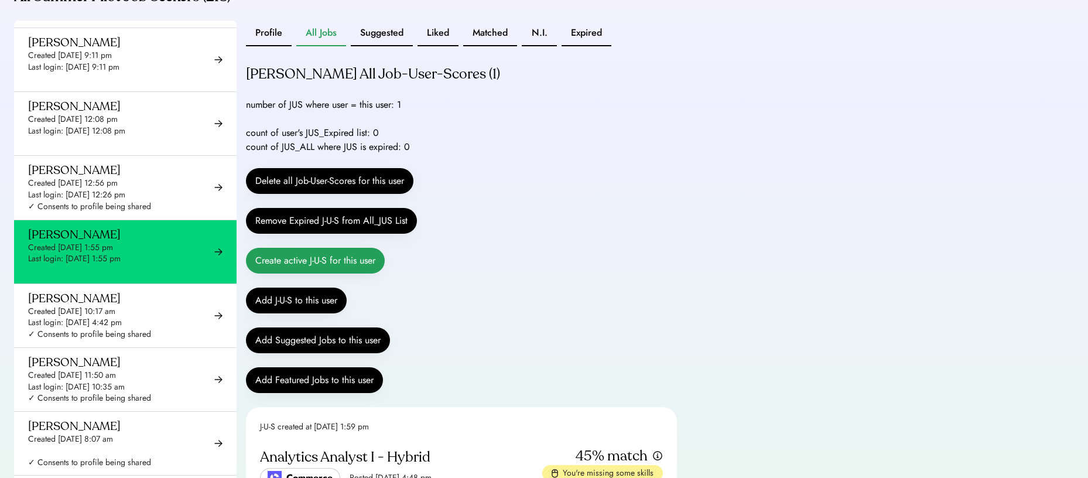
click at [307, 273] on button "Create active J-U-S for this user" at bounding box center [315, 261] width 139 height 26
click at [439, 46] on button "Liked" at bounding box center [437, 33] width 41 height 26
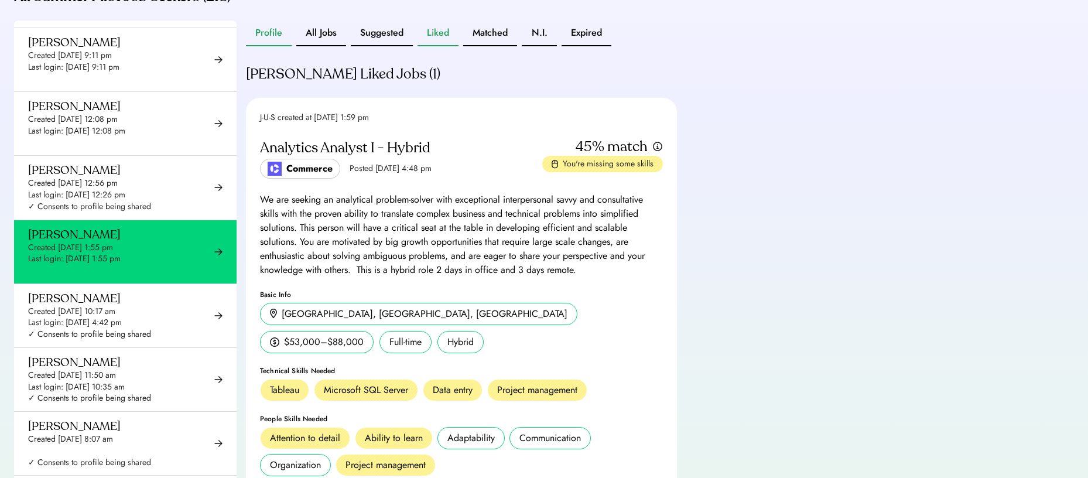
click at [281, 46] on button "Profile" at bounding box center [269, 33] width 46 height 26
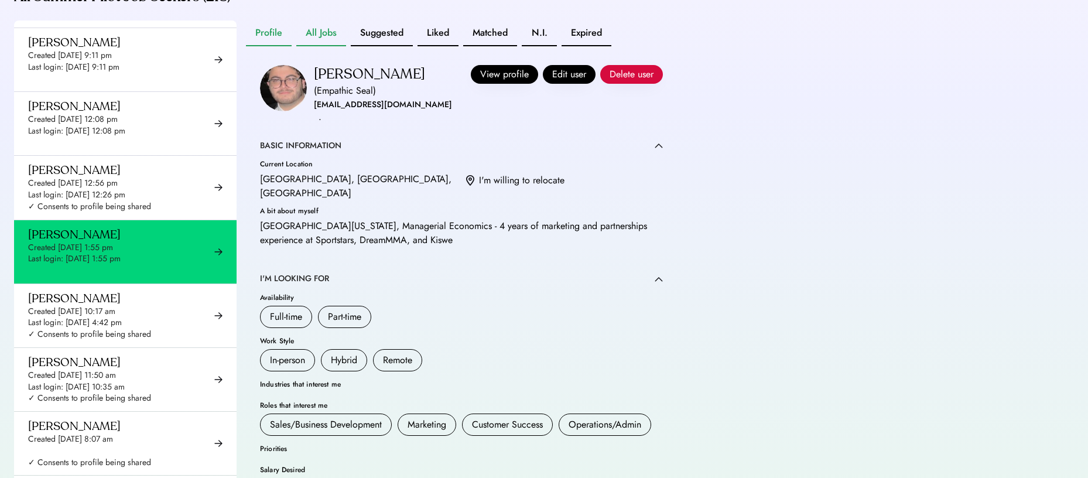
click at [320, 46] on button "All Jobs" at bounding box center [321, 33] width 50 height 26
